Goal: Information Seeking & Learning: Learn about a topic

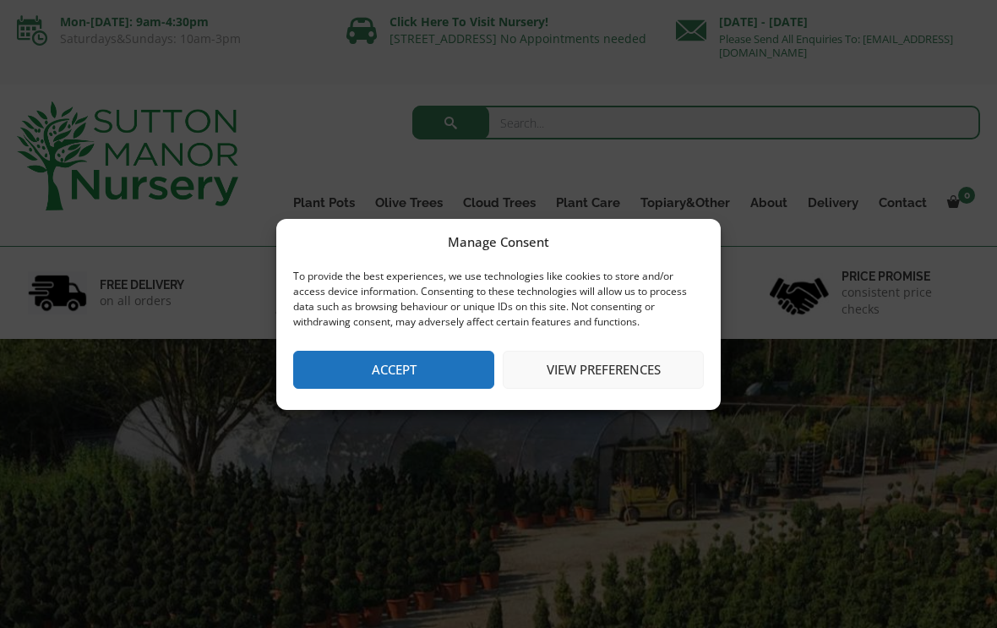
click at [396, 381] on button "Accept" at bounding box center [393, 370] width 201 height 38
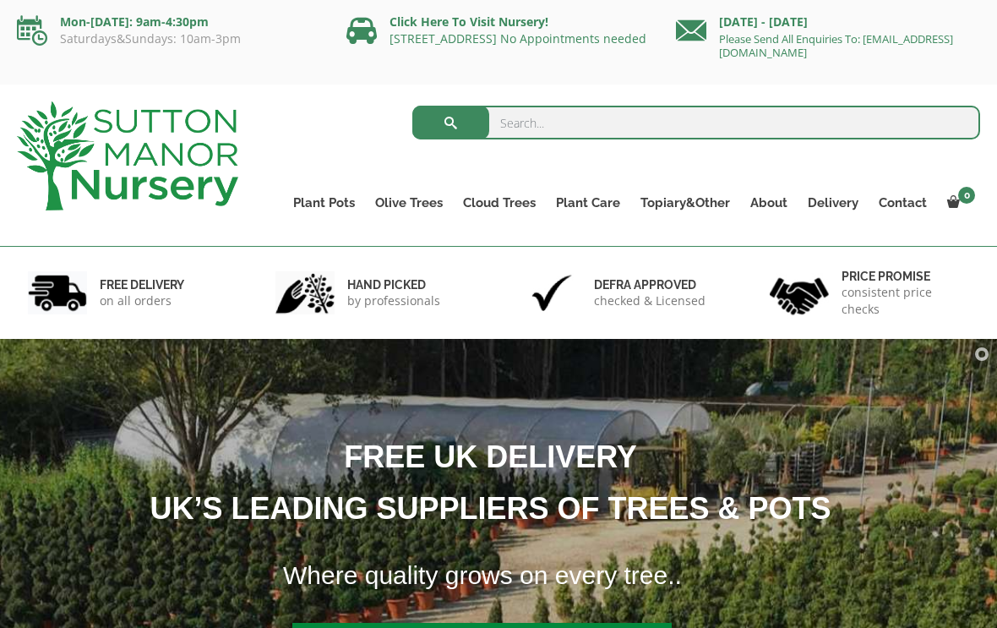
click at [0, 0] on link "Ilex Crenata Cloud Trees" at bounding box center [0, 0] width 0 height 0
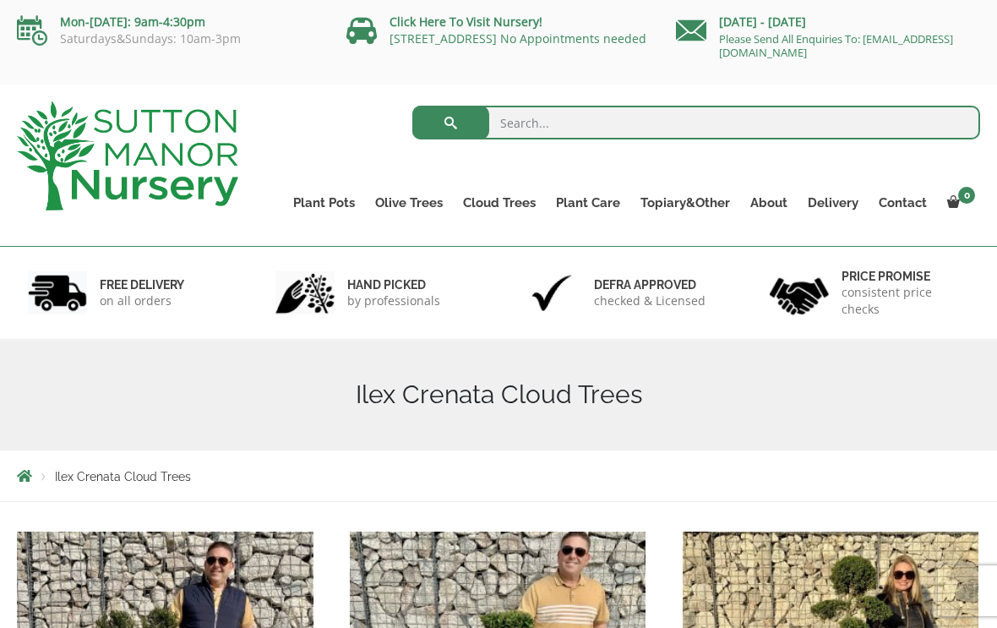
click at [0, 0] on link "Acers" at bounding box center [0, 0] width 0 height 0
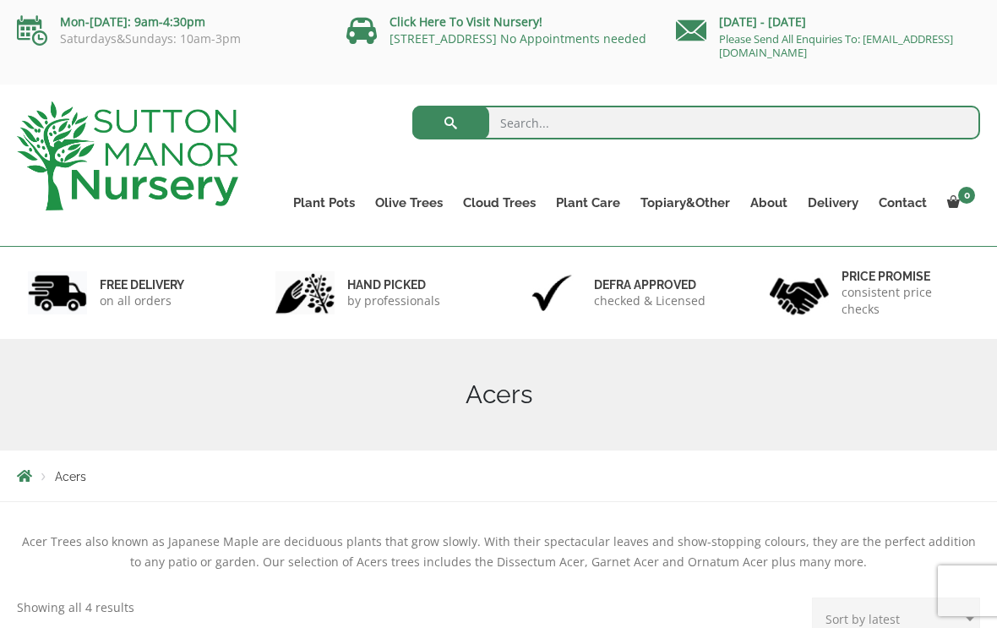
click at [0, 0] on ul "Palm Trees Ilex Crenata Laurus Nobilis Bay Trees Bay Trees (Laurus Nobilis) Lig…" at bounding box center [0, 0] width 0 height 0
click at [0, 0] on link "Bay Trees (Laurus Nobilis)" at bounding box center [0, 0] width 0 height 0
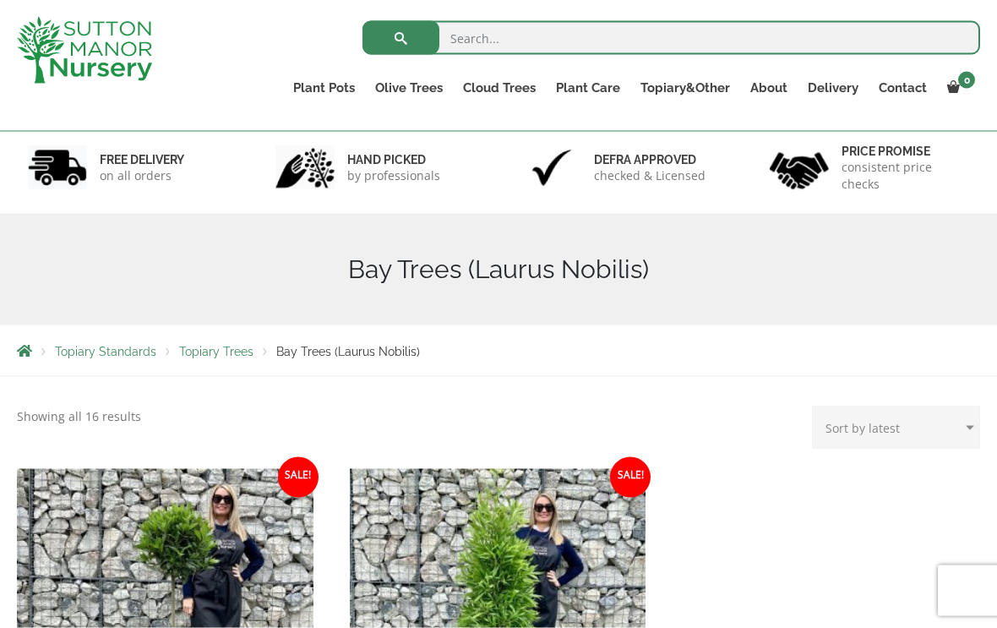
scroll to position [84, 0]
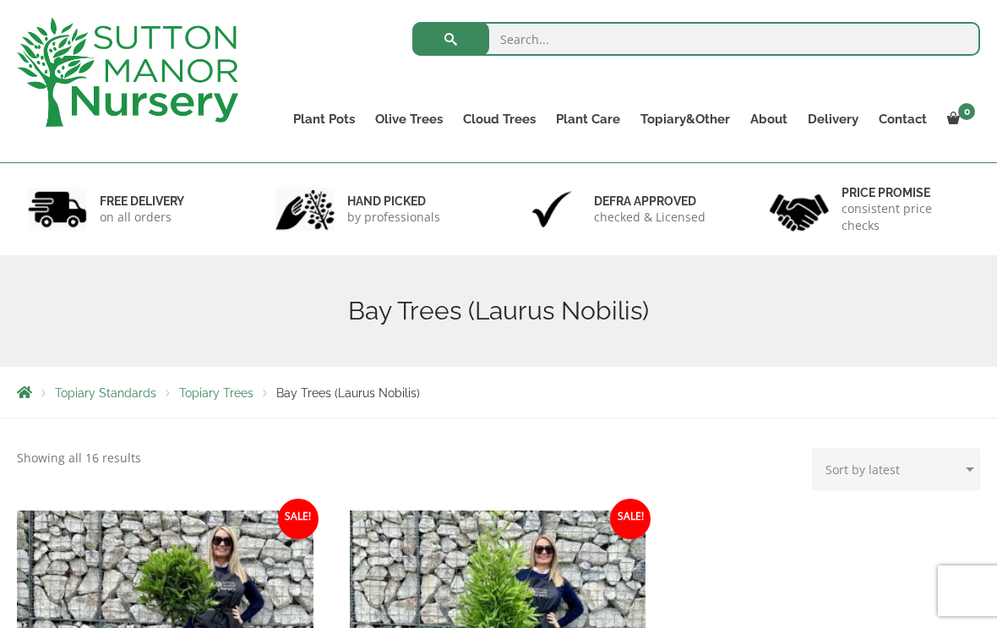
click at [0, 0] on link "Laurus Nobilis Bay Trees" at bounding box center [0, 0] width 0 height 0
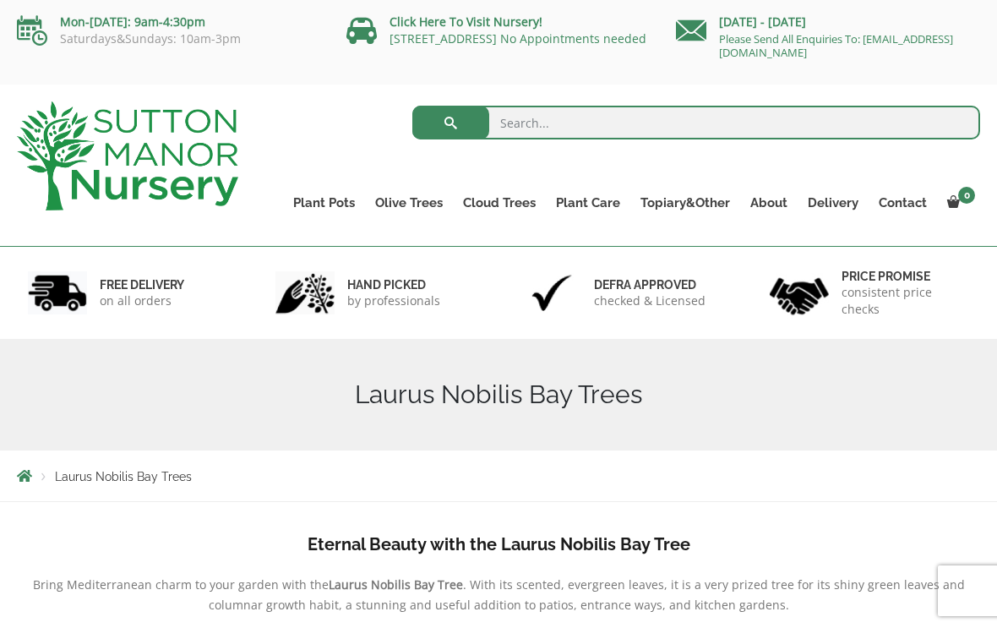
click at [0, 0] on link "Ligustrums" at bounding box center [0, 0] width 0 height 0
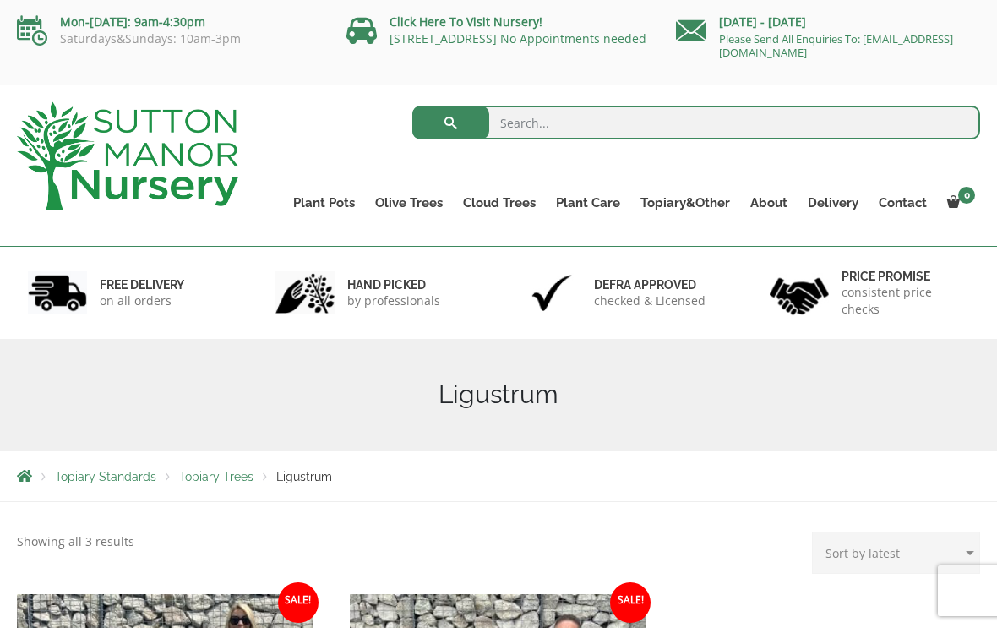
click at [0, 0] on link "Taxus Baccata (Yew)" at bounding box center [0, 0] width 0 height 0
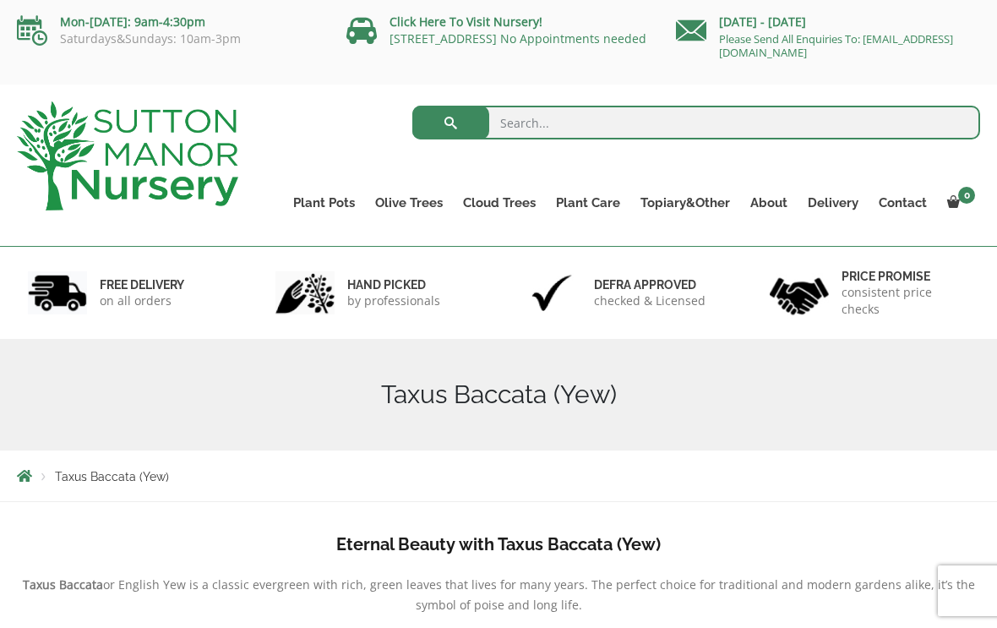
click at [0, 0] on link "The Capri Pots" at bounding box center [0, 0] width 0 height 0
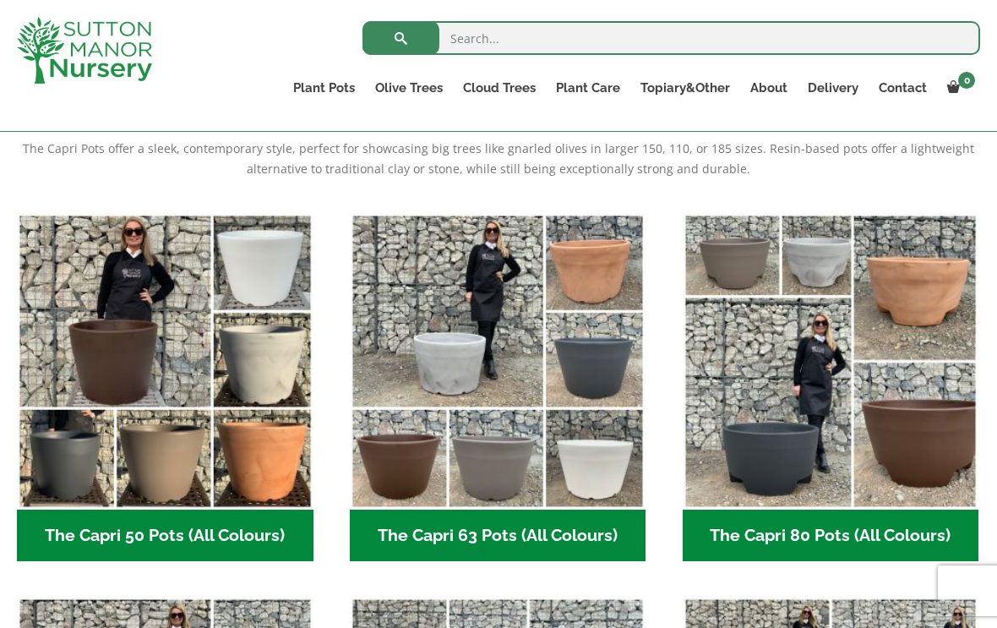
scroll to position [375, 0]
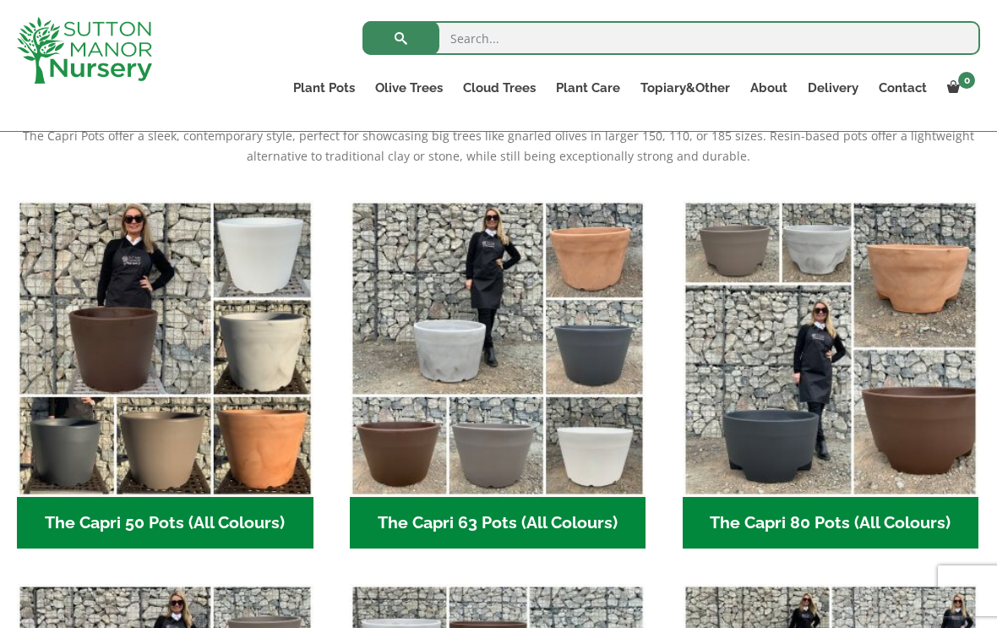
click at [876, 167] on div "The Capri Pots offer a sleek, contemporary style, perfect for showcasing big tr…" at bounding box center [498, 163] width 963 height 74
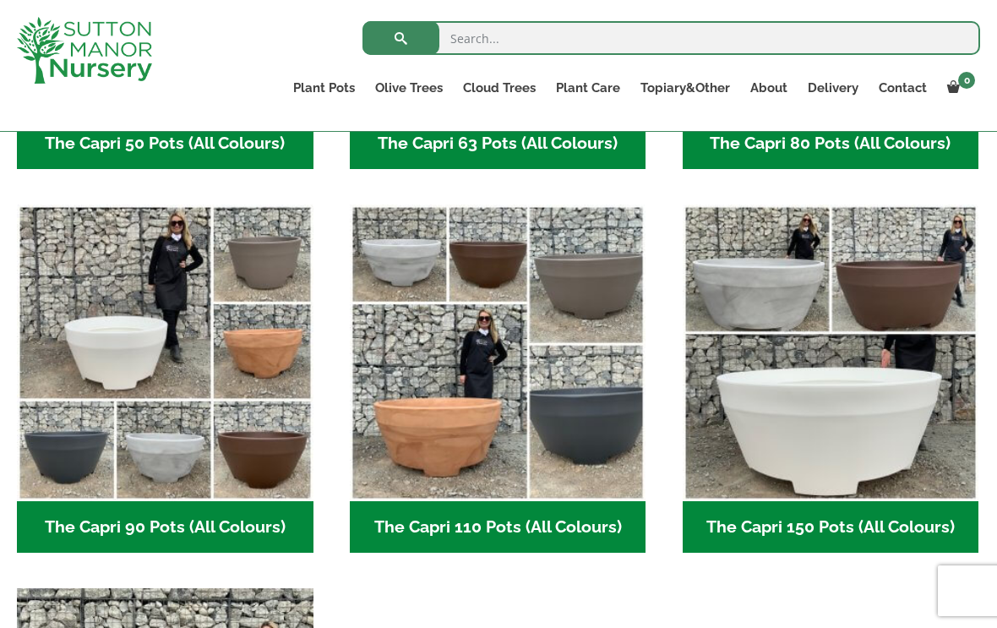
scroll to position [753, 0]
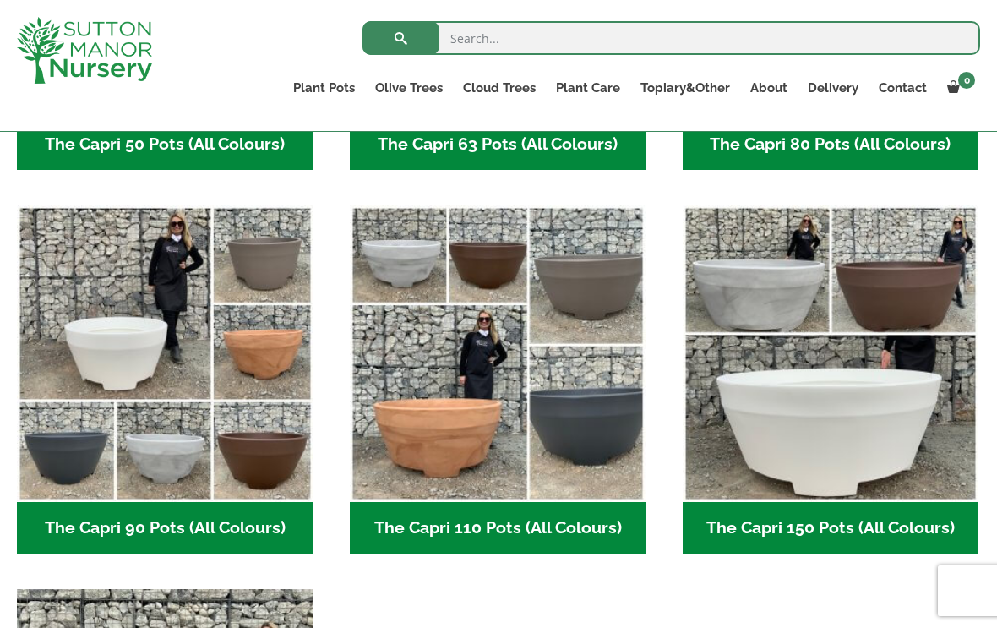
click at [200, 447] on img "Visit product category The Capri 90 Pots (All Colours)" at bounding box center [165, 353] width 296 height 296
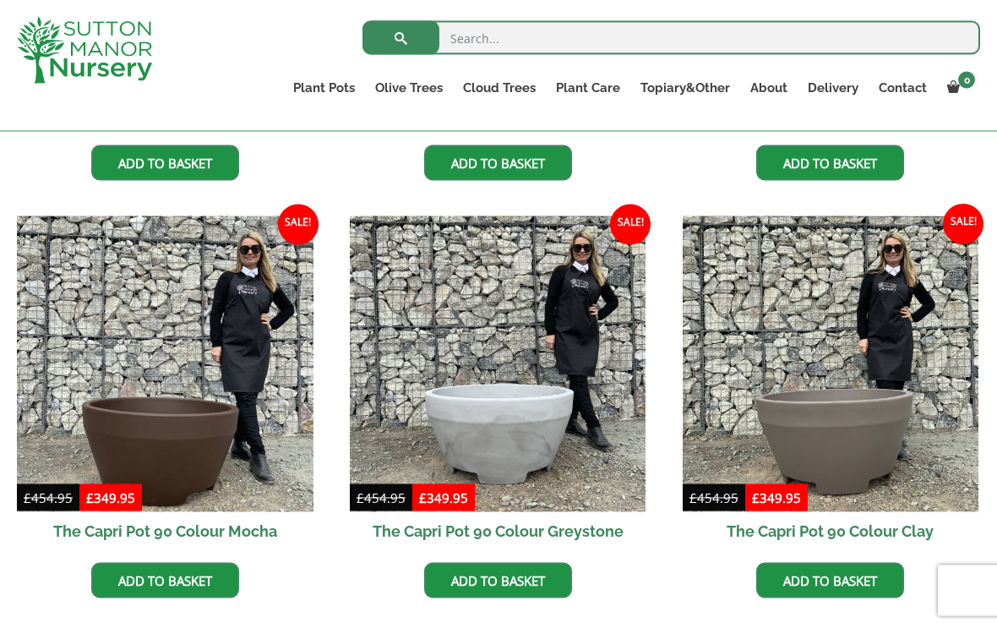
scroll to position [766, 0]
click at [549, 400] on img at bounding box center [498, 363] width 296 height 296
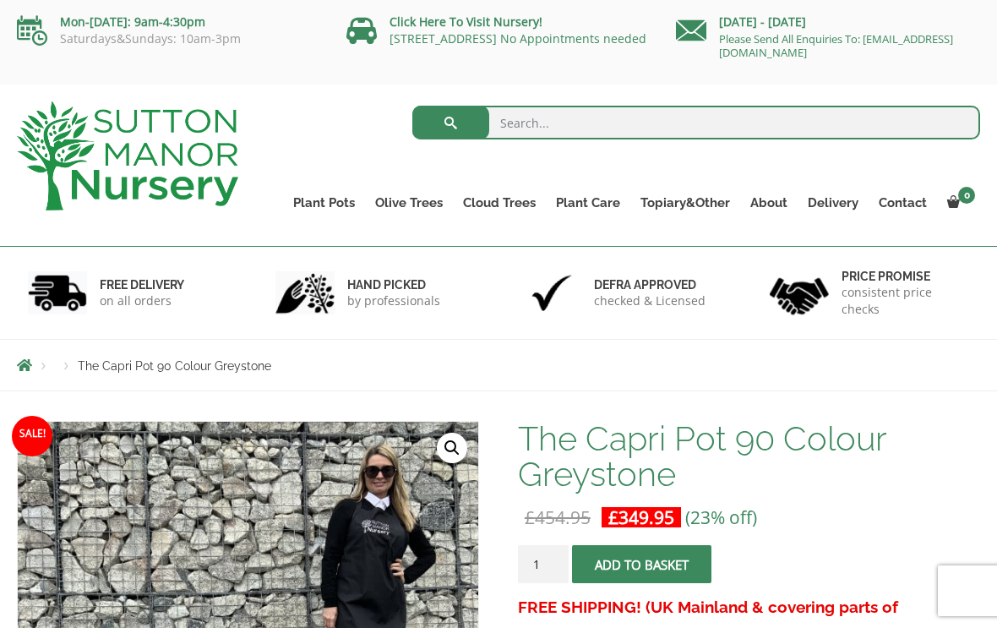
click at [621, 94] on div "Search for: Plant Pots Resin Bonded Pots The Amalfi Pots The Milan Pots The Cap…" at bounding box center [623, 164] width 742 height 161
